Goal: Transaction & Acquisition: Purchase product/service

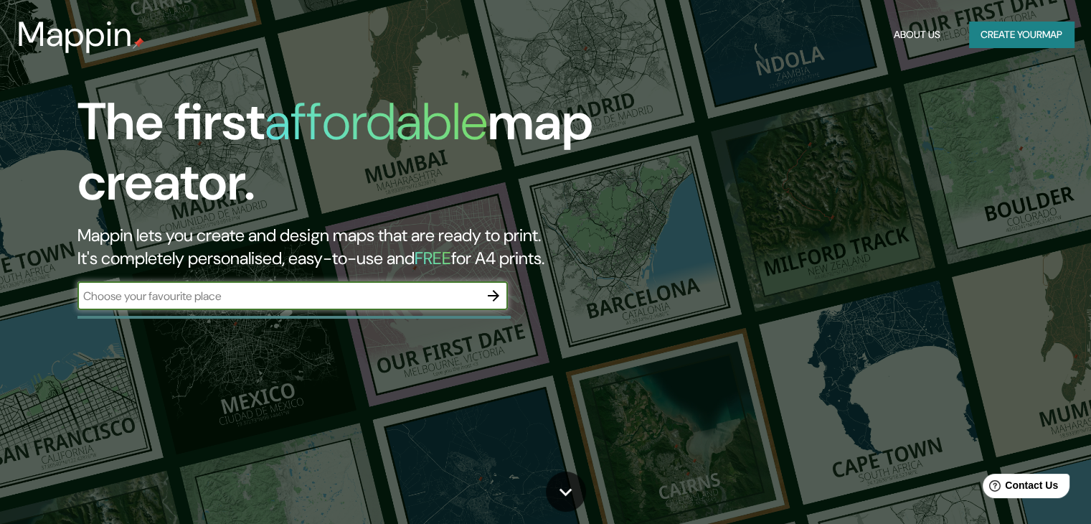
click at [313, 291] on input "text" at bounding box center [278, 296] width 402 height 17
type input "cochabamba cercado Bolivia"
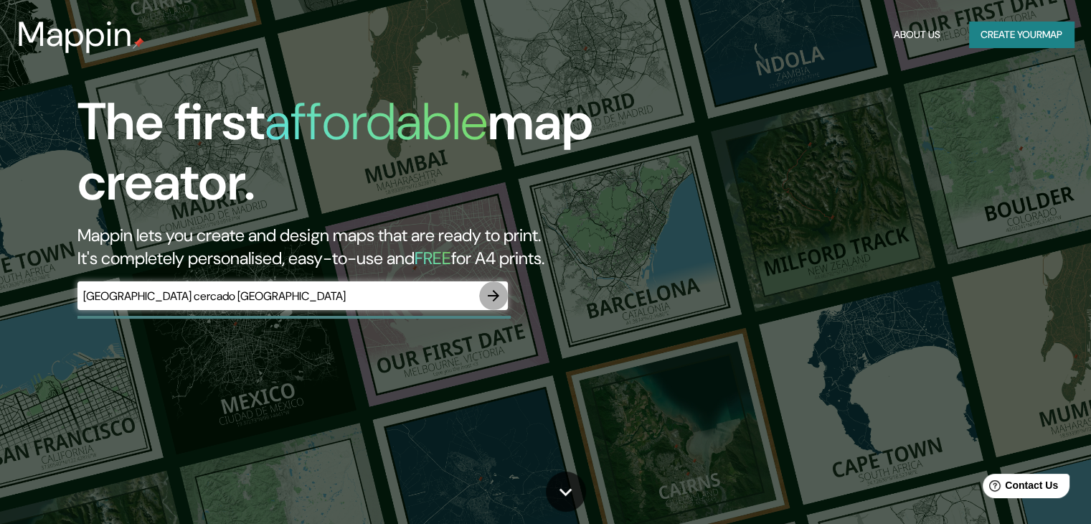
click at [495, 295] on icon "button" at bounding box center [493, 295] width 11 height 11
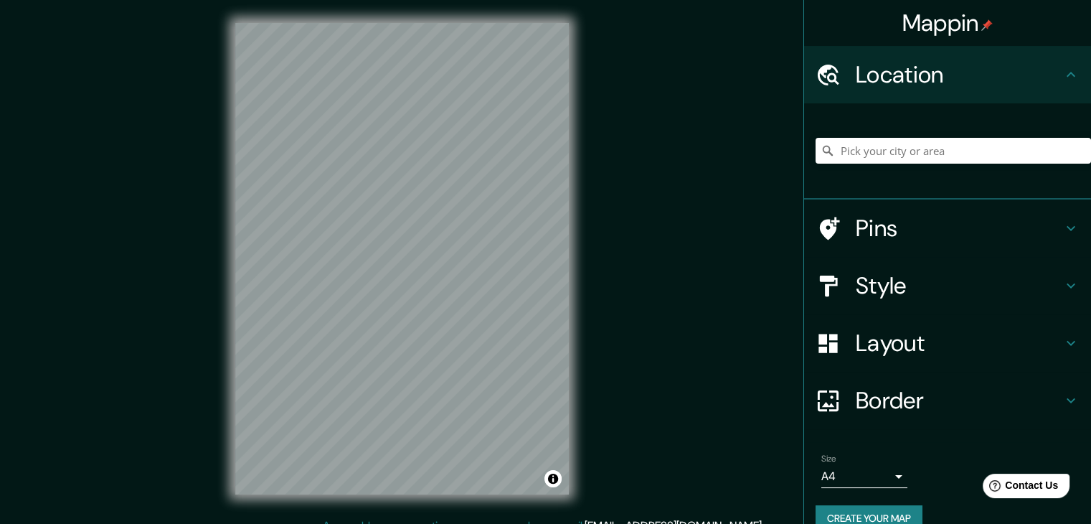
click at [1062, 73] on icon at bounding box center [1070, 74] width 17 height 17
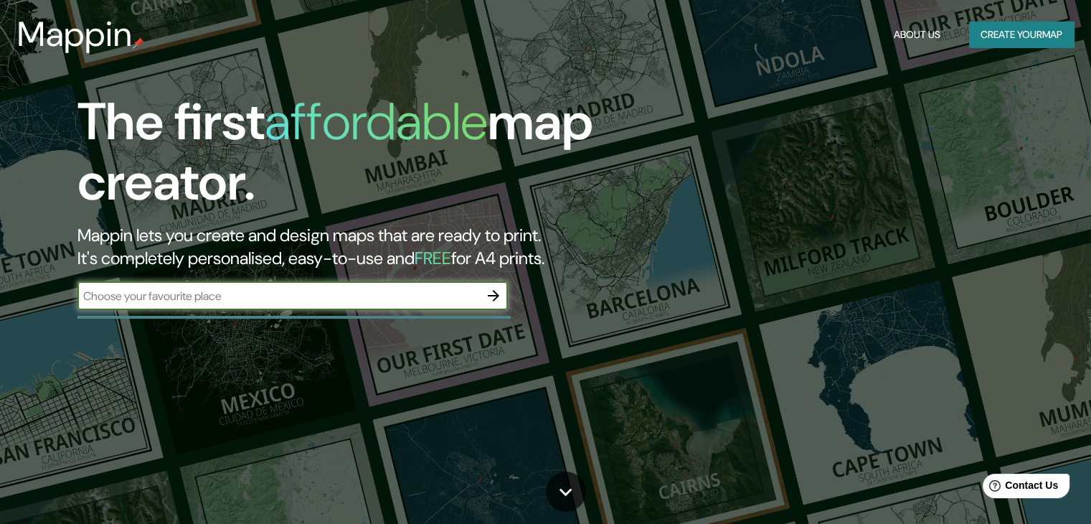
click at [195, 299] on input "text" at bounding box center [278, 296] width 402 height 17
click at [455, 302] on input "cochabamba bolivia" at bounding box center [278, 296] width 402 height 17
type input "cochabamba bolivia"
click at [489, 292] on icon "button" at bounding box center [493, 295] width 17 height 17
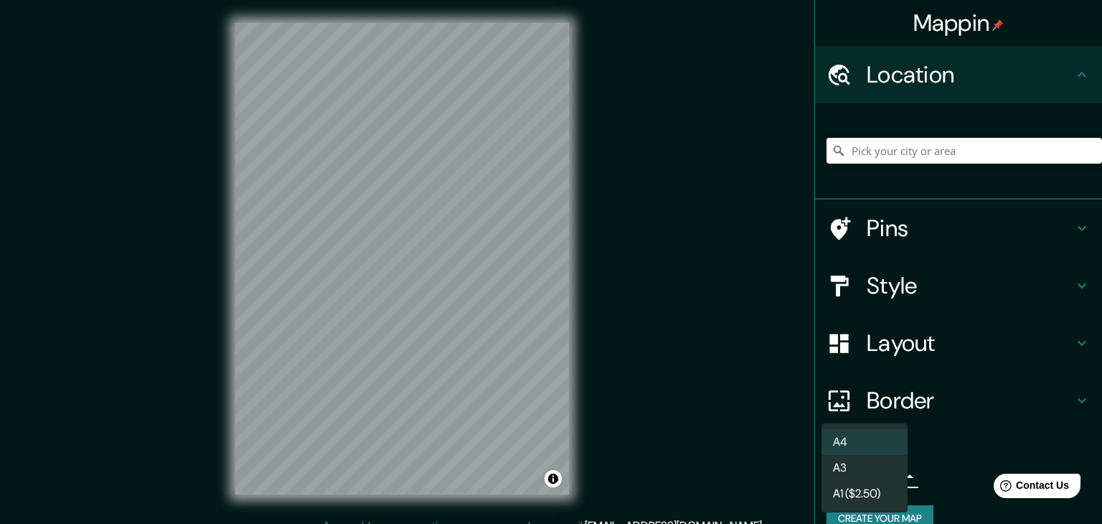
click at [884, 473] on body "Mappin Location Pins Style Layout Border Choose a border. Hint : you can make l…" at bounding box center [551, 262] width 1102 height 524
click at [931, 457] on div at bounding box center [551, 262] width 1102 height 524
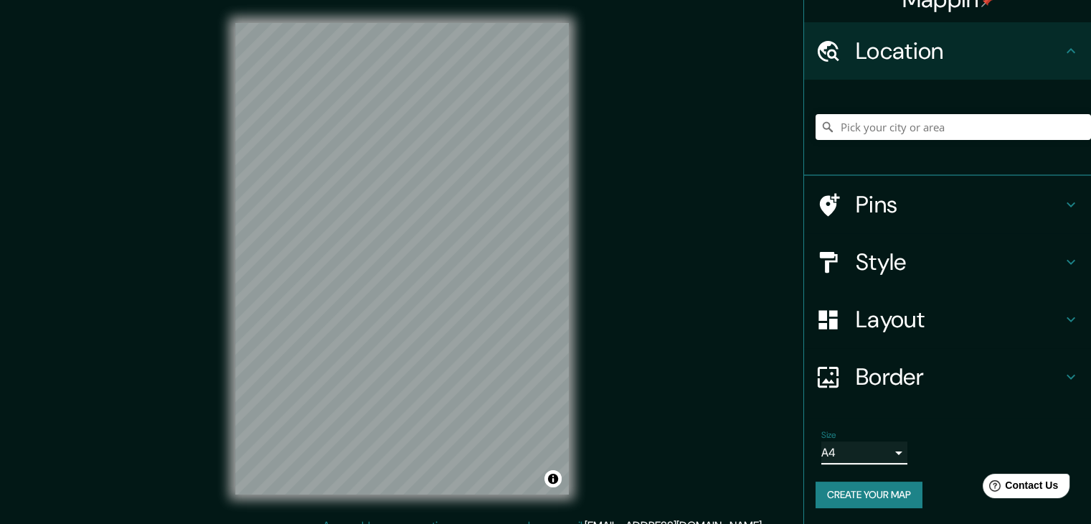
scroll to position [24, 0]
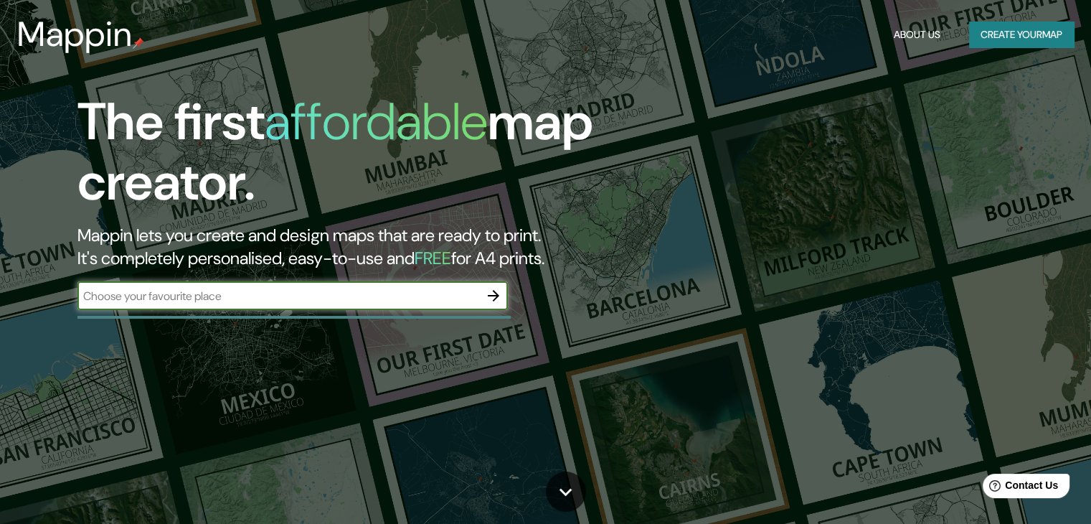
click at [327, 299] on input "text" at bounding box center [278, 296] width 402 height 17
type input "madrid"
click at [498, 299] on icon "button" at bounding box center [493, 295] width 17 height 17
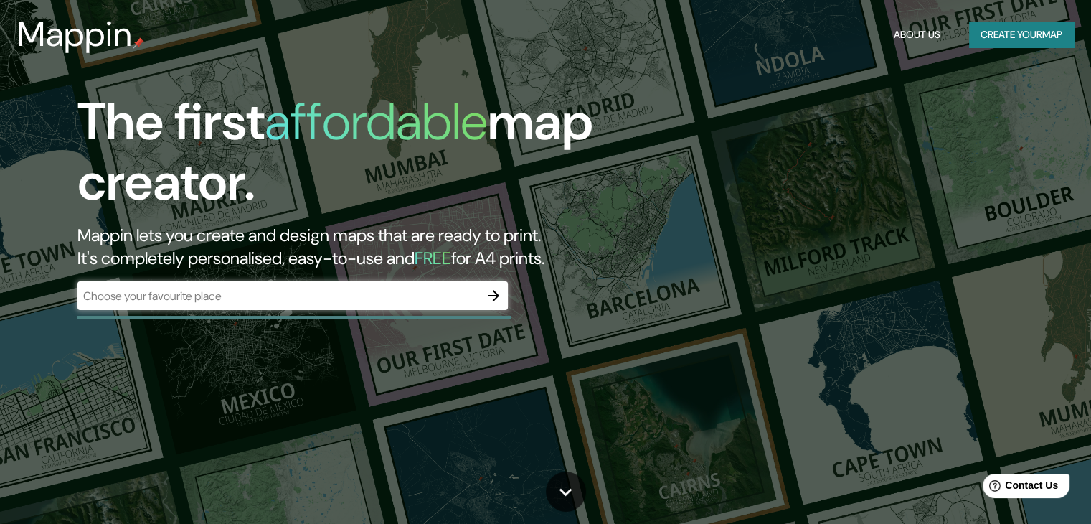
click at [281, 279] on div "The first affordable map creator. Mappin lets you create and design maps that a…" at bounding box center [350, 208] width 655 height 232
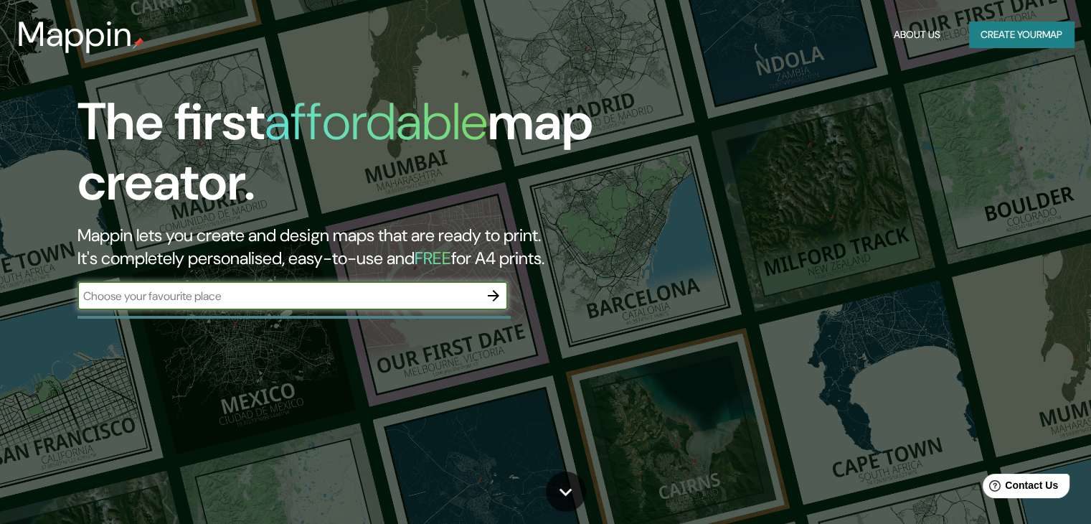
click at [291, 291] on input "text" at bounding box center [278, 296] width 402 height 17
type input "cochabamba"
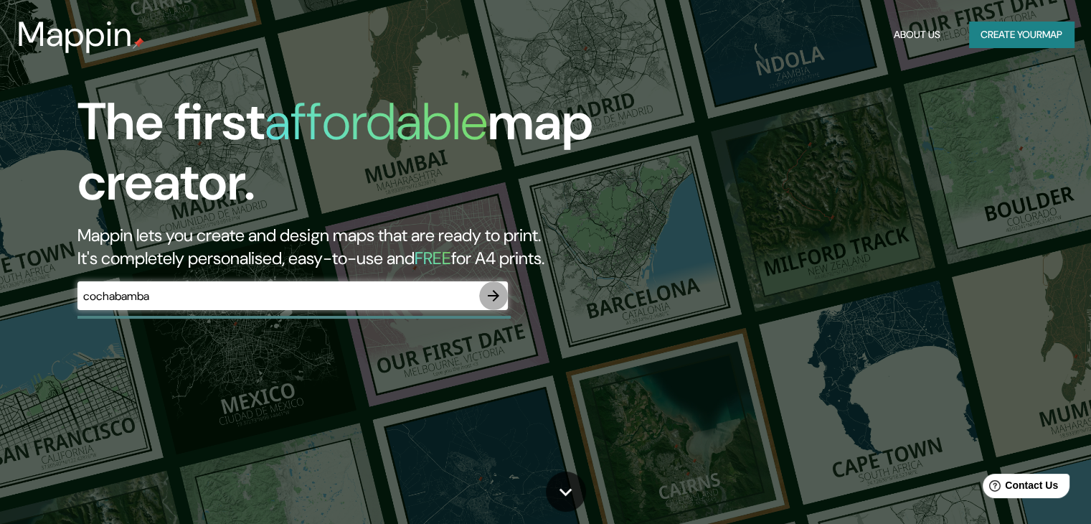
click at [496, 298] on icon "button" at bounding box center [493, 295] width 17 height 17
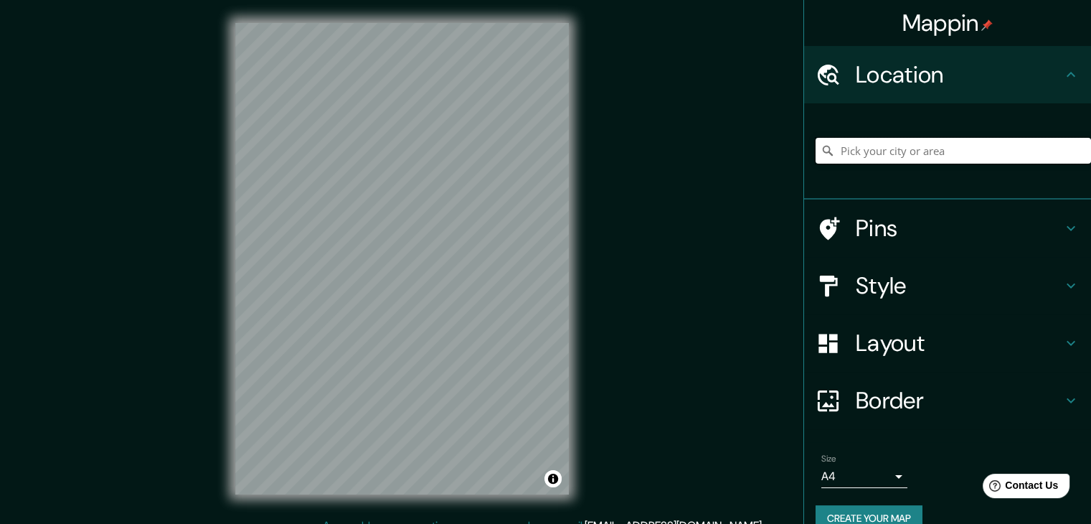
click at [1001, 155] on input "Pick your city or area" at bounding box center [953, 151] width 275 height 26
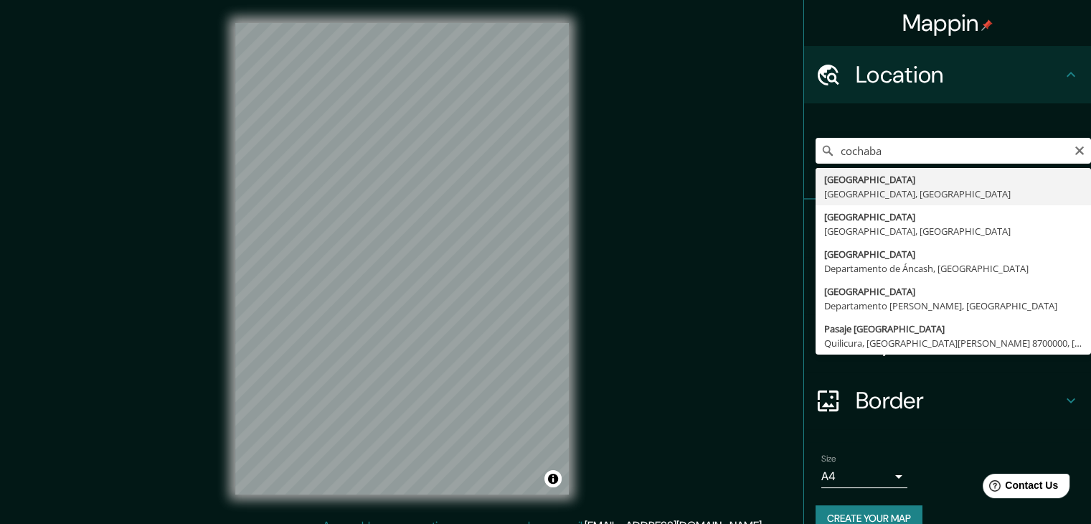
type input "[GEOGRAPHIC_DATA], [GEOGRAPHIC_DATA], [GEOGRAPHIC_DATA]"
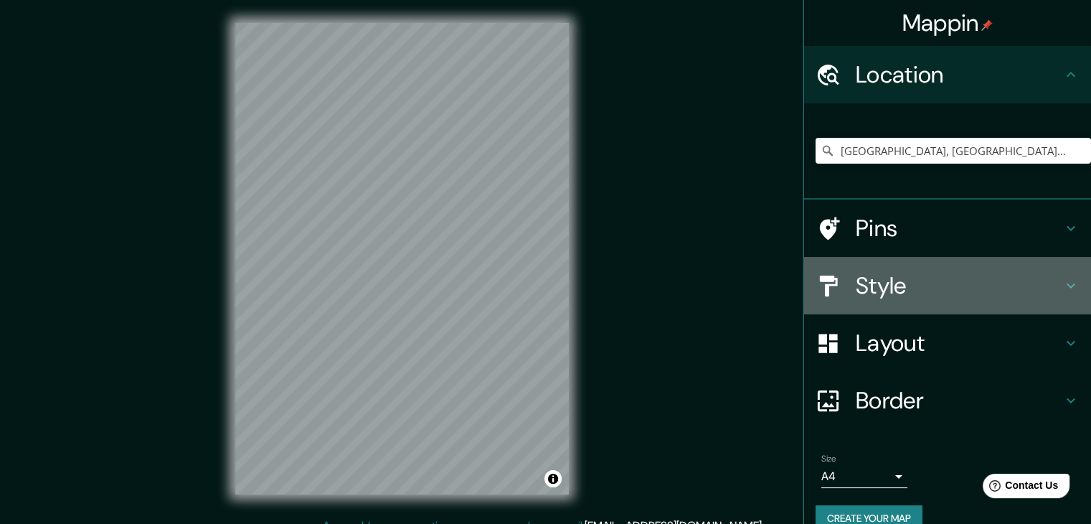
click at [1062, 293] on icon at bounding box center [1070, 285] width 17 height 17
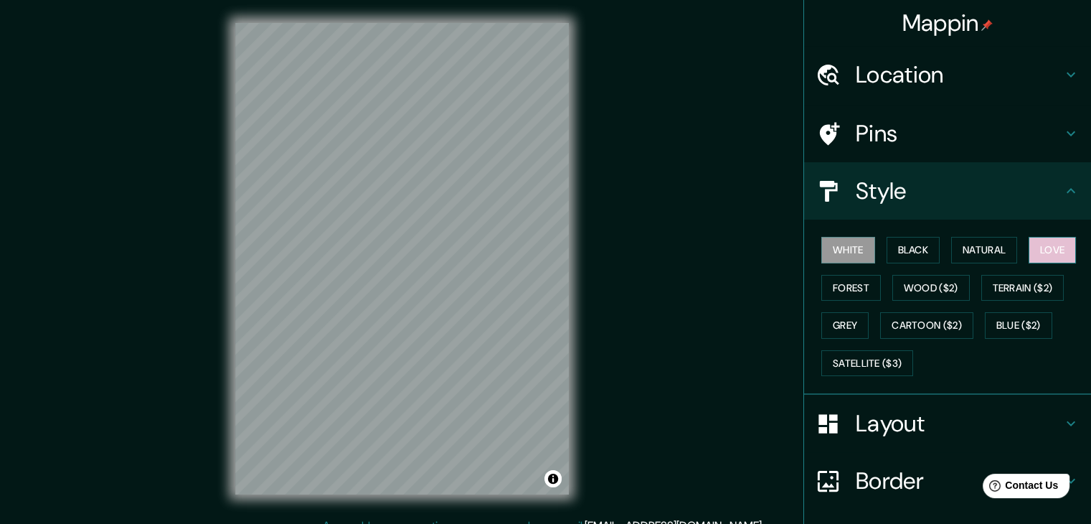
click at [1053, 249] on button "Love" at bounding box center [1052, 250] width 47 height 27
click at [844, 288] on button "Forest" at bounding box center [851, 288] width 60 height 27
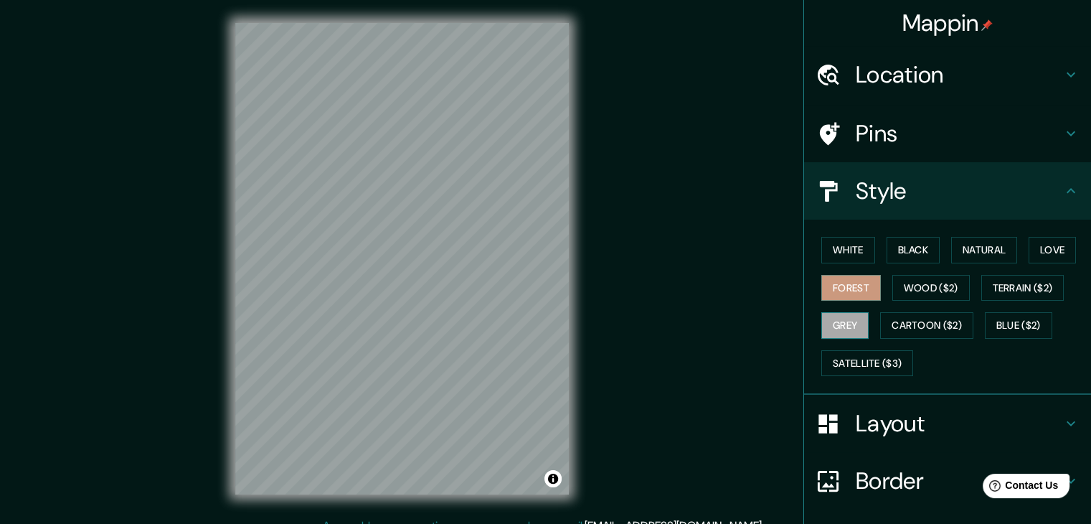
click at [837, 318] on button "Grey" at bounding box center [844, 325] width 47 height 27
click at [844, 283] on button "Forest" at bounding box center [851, 288] width 60 height 27
click at [850, 249] on button "White" at bounding box center [848, 250] width 54 height 27
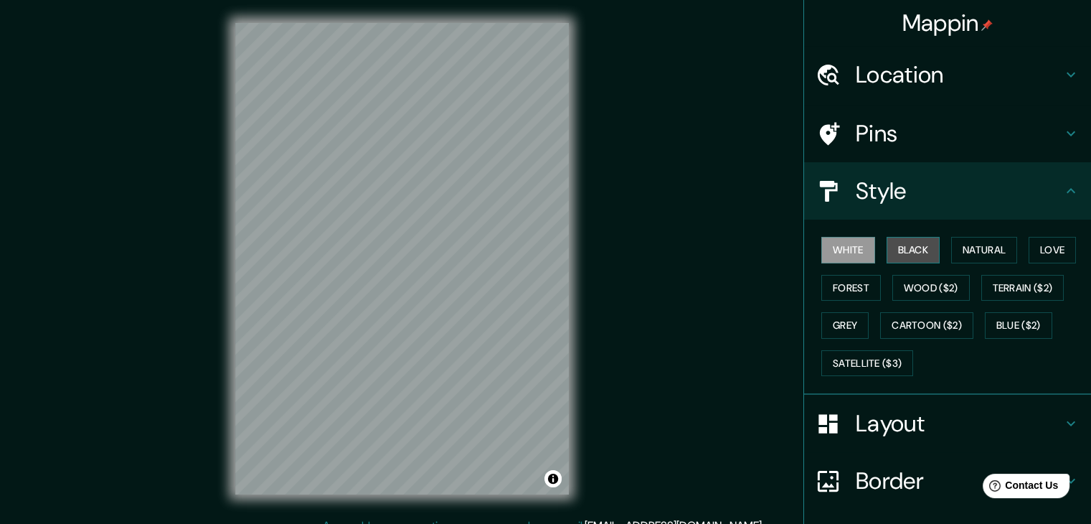
click at [907, 245] on button "Black" at bounding box center [914, 250] width 54 height 27
click at [826, 246] on button "White" at bounding box center [848, 250] width 54 height 27
click at [1062, 130] on icon at bounding box center [1070, 133] width 17 height 17
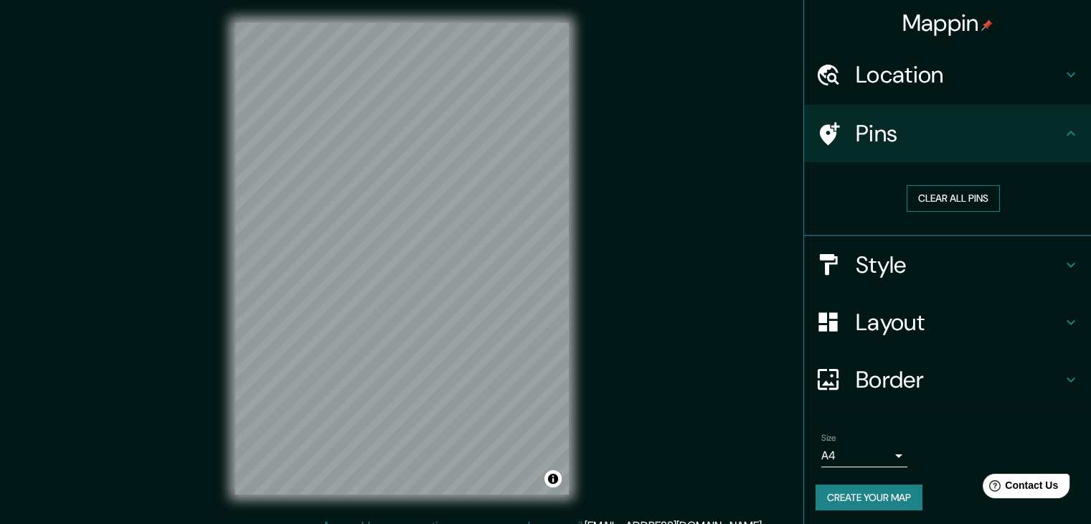
click at [944, 196] on button "Clear all pins" at bounding box center [953, 198] width 93 height 27
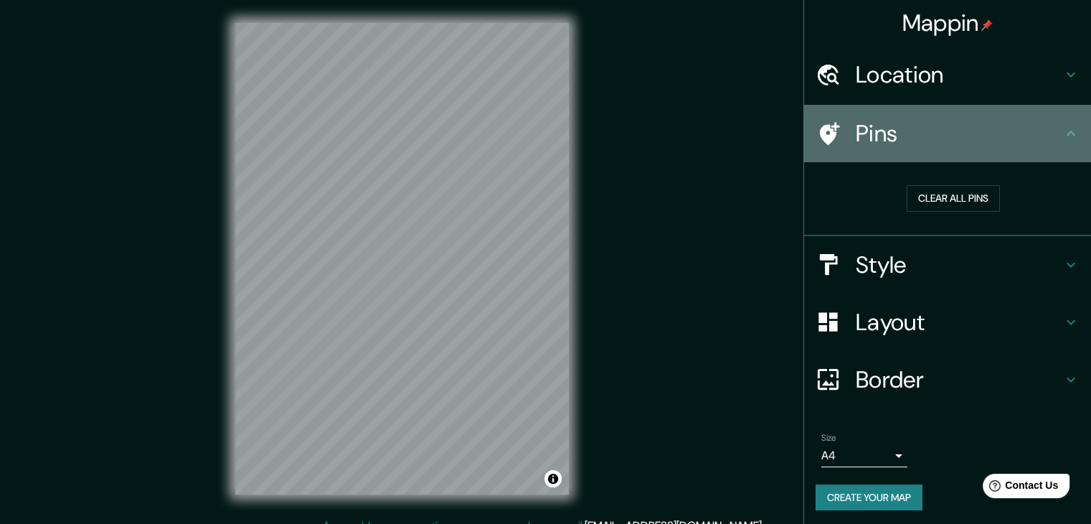
click at [1062, 136] on icon at bounding box center [1070, 133] width 17 height 17
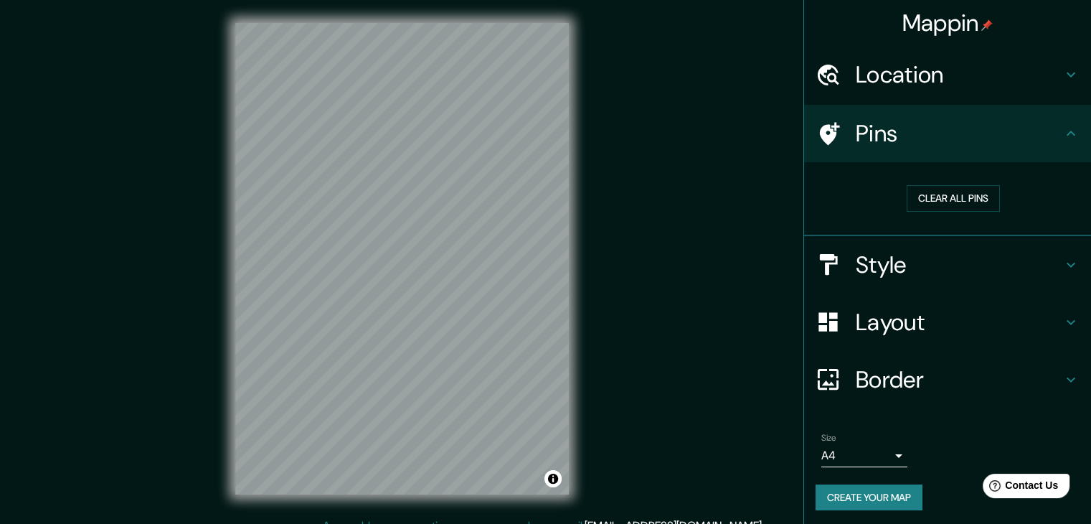
click at [1062, 141] on icon at bounding box center [1070, 133] width 17 height 17
click at [1062, 78] on icon at bounding box center [1070, 74] width 17 height 17
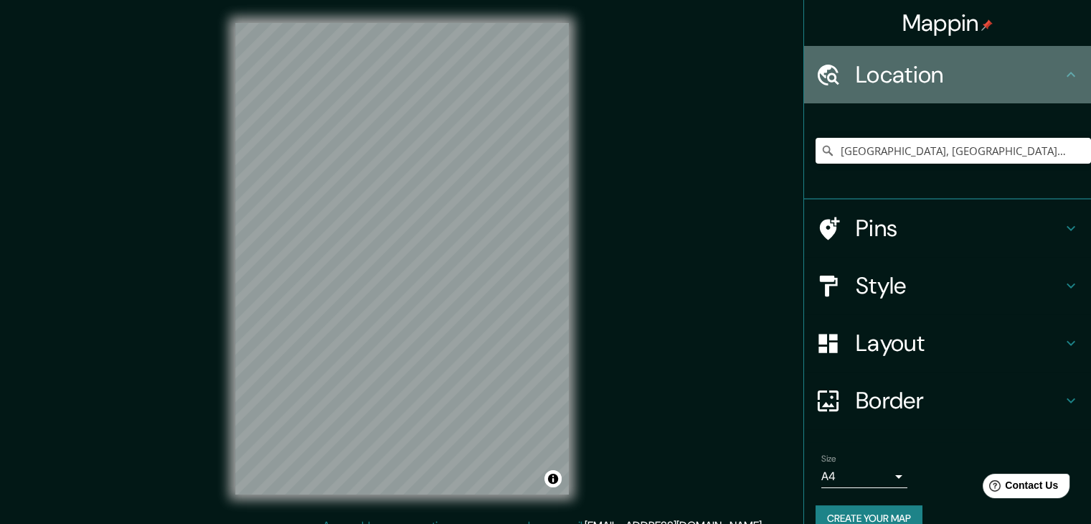
click at [1062, 78] on icon at bounding box center [1070, 74] width 17 height 17
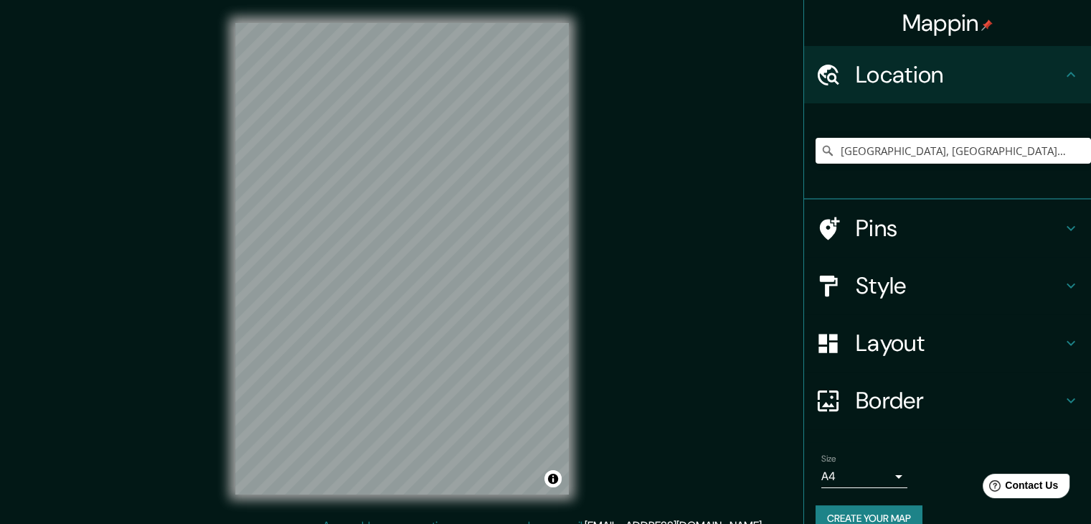
click at [1067, 293] on icon at bounding box center [1070, 285] width 17 height 17
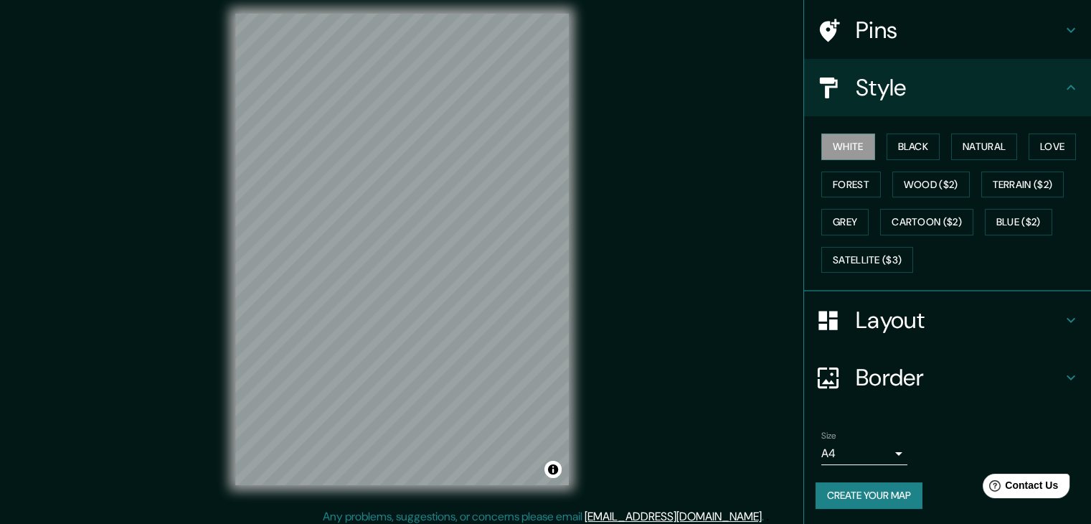
scroll to position [17, 0]
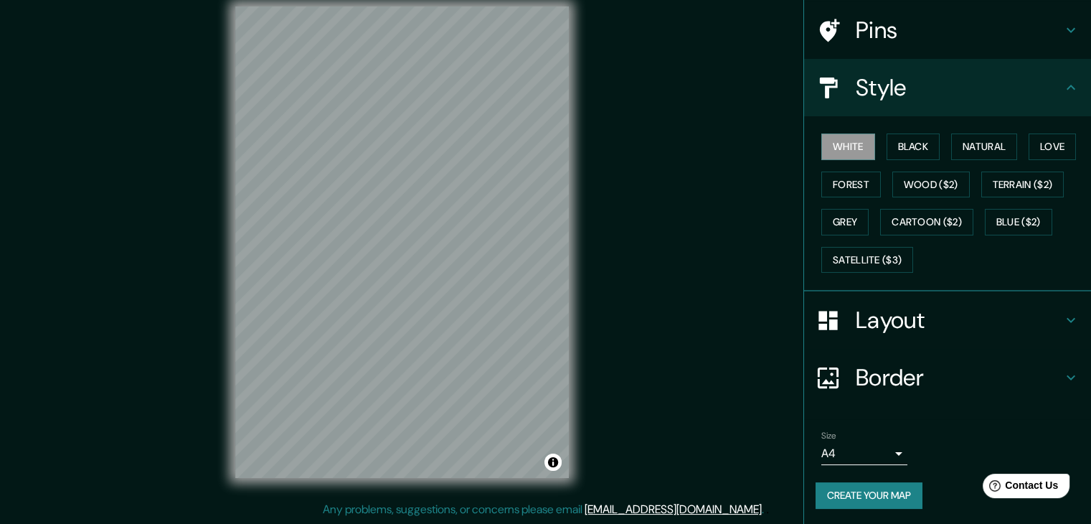
click at [885, 494] on button "Create your map" at bounding box center [869, 495] width 107 height 27
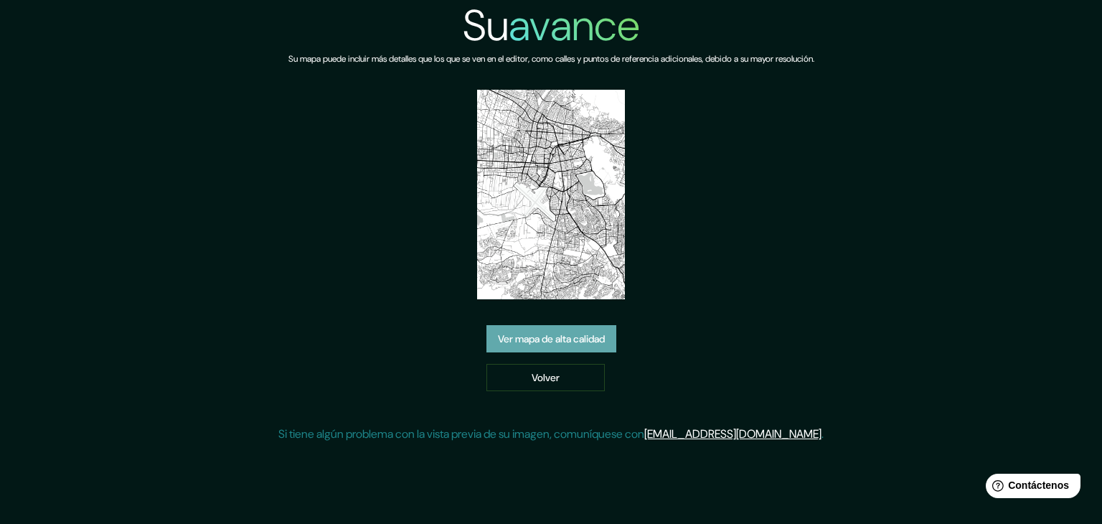
click at [591, 342] on font "Ver mapa de alta calidad" at bounding box center [551, 338] width 107 height 13
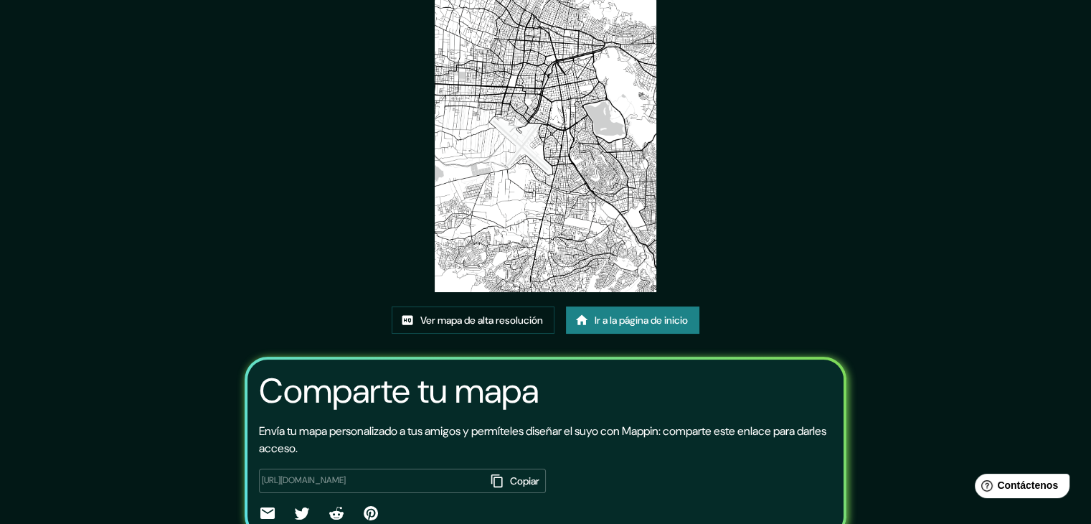
scroll to position [151, 0]
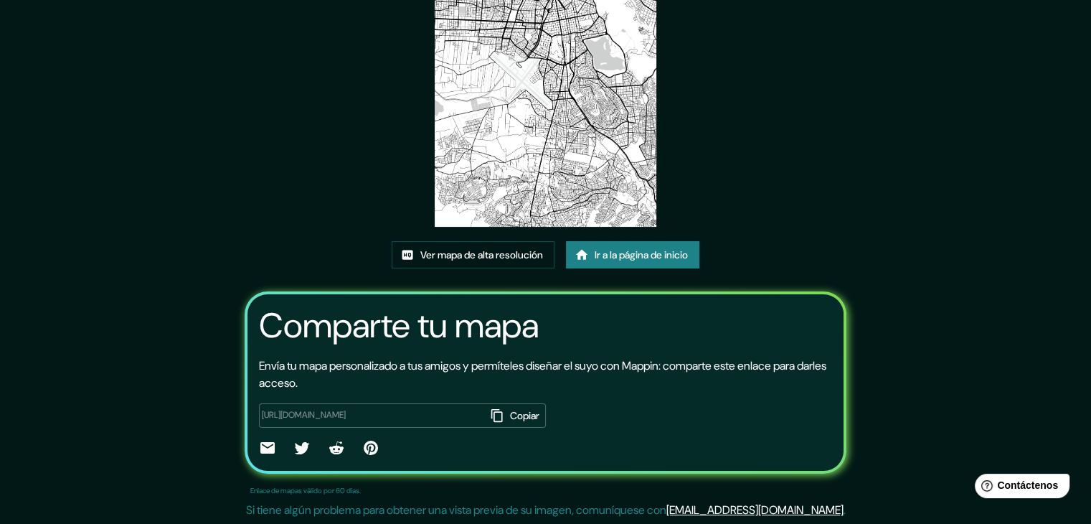
click at [591, 202] on img at bounding box center [546, 69] width 222 height 314
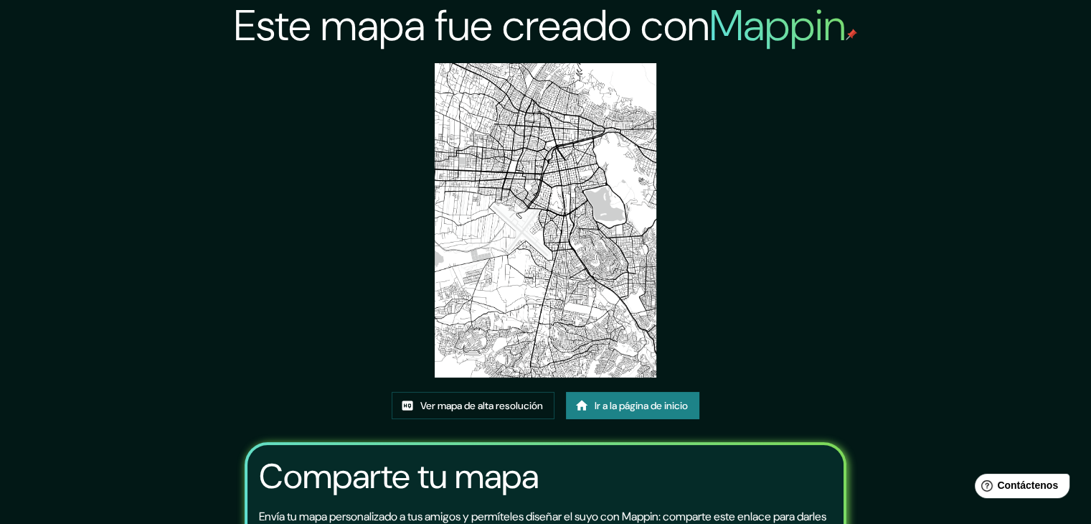
click at [563, 246] on img at bounding box center [546, 220] width 222 height 314
click at [540, 163] on img at bounding box center [546, 220] width 222 height 314
click at [519, 413] on font "Ver mapa de alta resolución" at bounding box center [481, 405] width 123 height 19
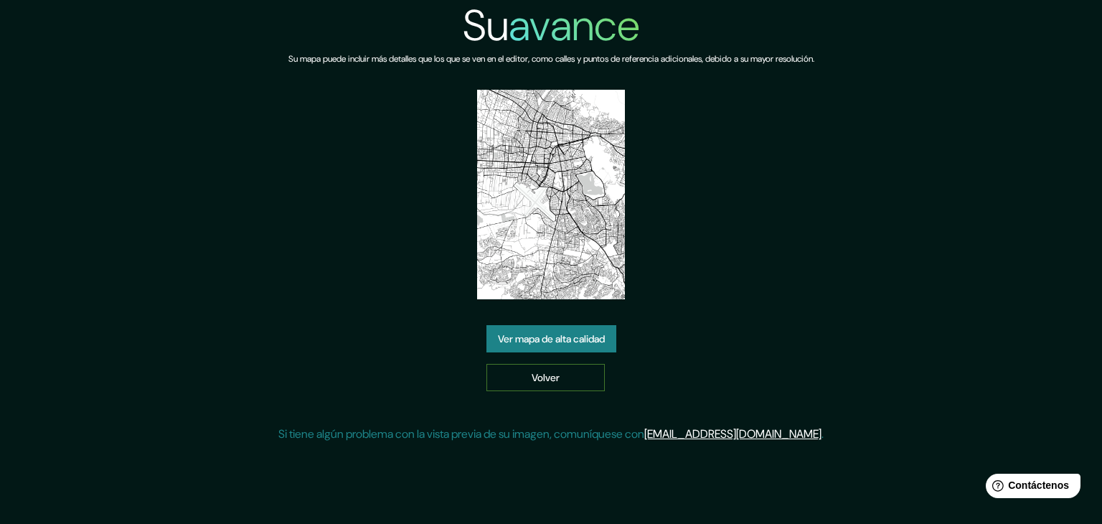
click at [580, 382] on link "Volver" at bounding box center [545, 377] width 118 height 27
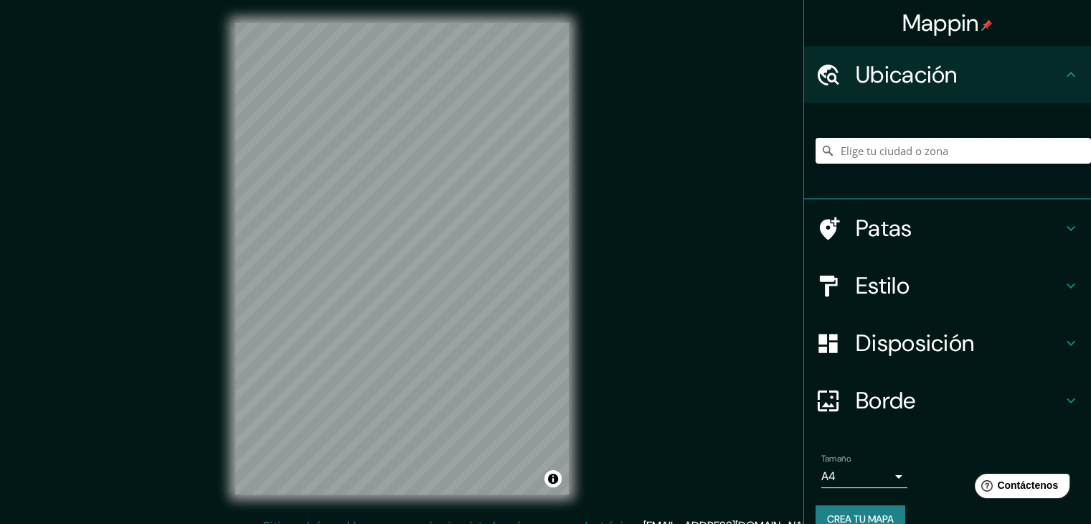
click at [984, 157] on input "Elige tu ciudad o zona" at bounding box center [953, 151] width 275 height 26
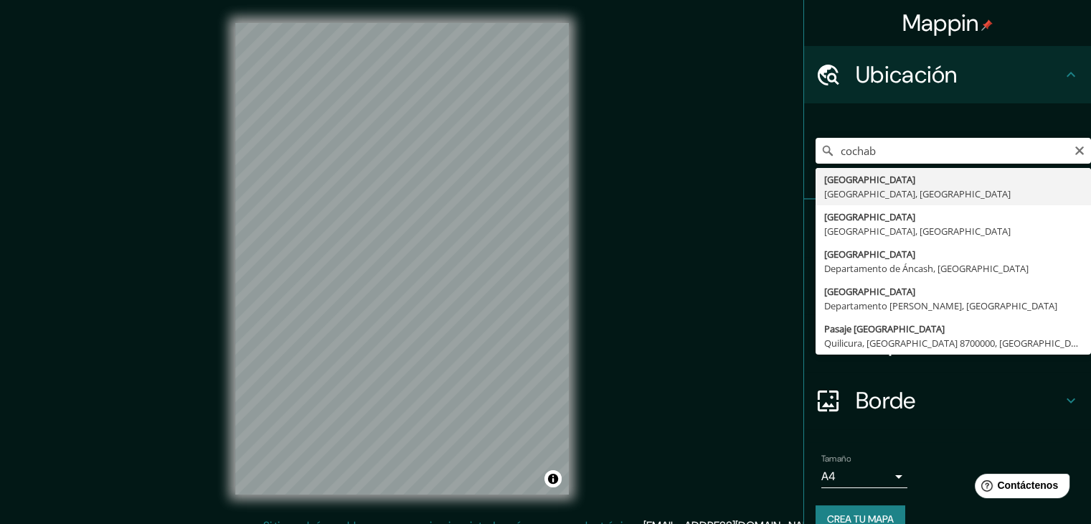
type input "[GEOGRAPHIC_DATA], [GEOGRAPHIC_DATA], [GEOGRAPHIC_DATA]"
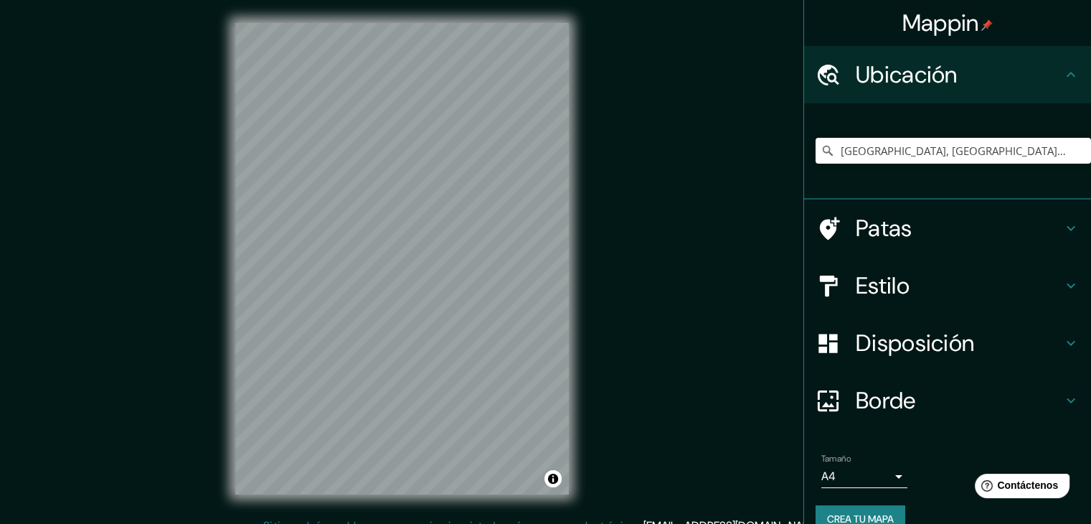
click at [1067, 286] on icon at bounding box center [1071, 285] width 9 height 5
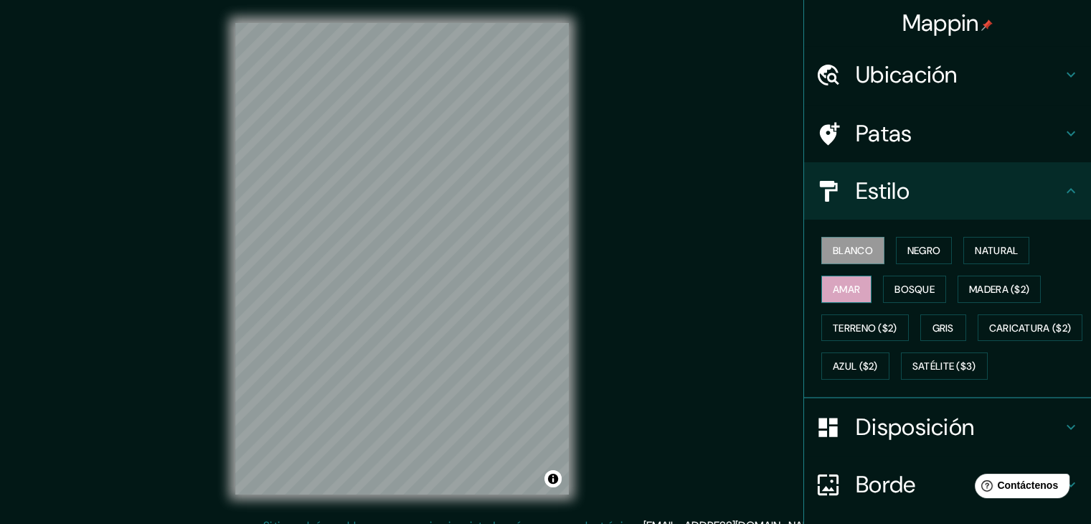
click at [851, 293] on button "Amar" at bounding box center [846, 288] width 50 height 27
